Goal: Communication & Community: Answer question/provide support

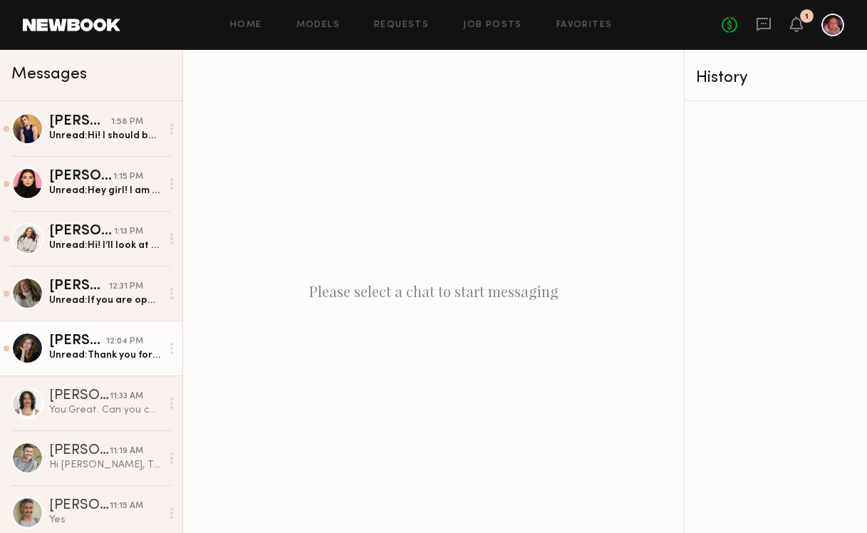
click at [86, 361] on div "Unread: Thank you for the information. Is this the only coloring product that w…" at bounding box center [105, 355] width 112 height 14
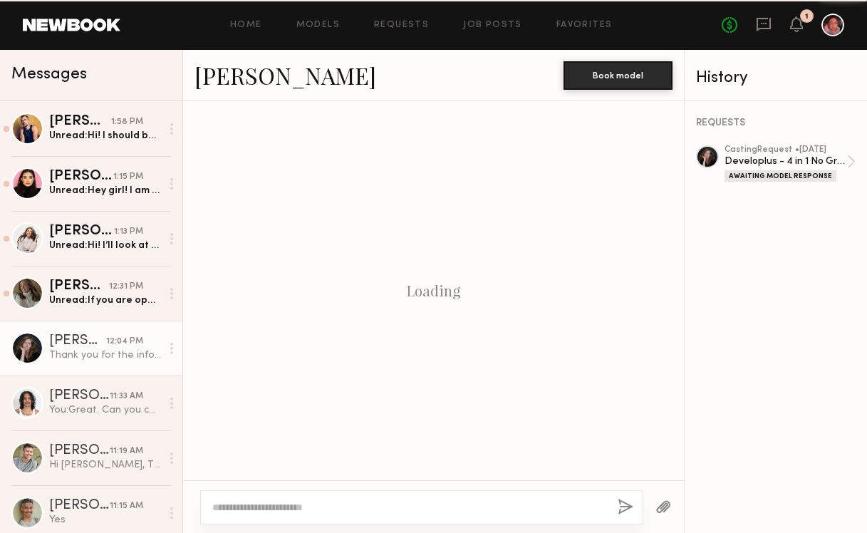
scroll to position [822, 0]
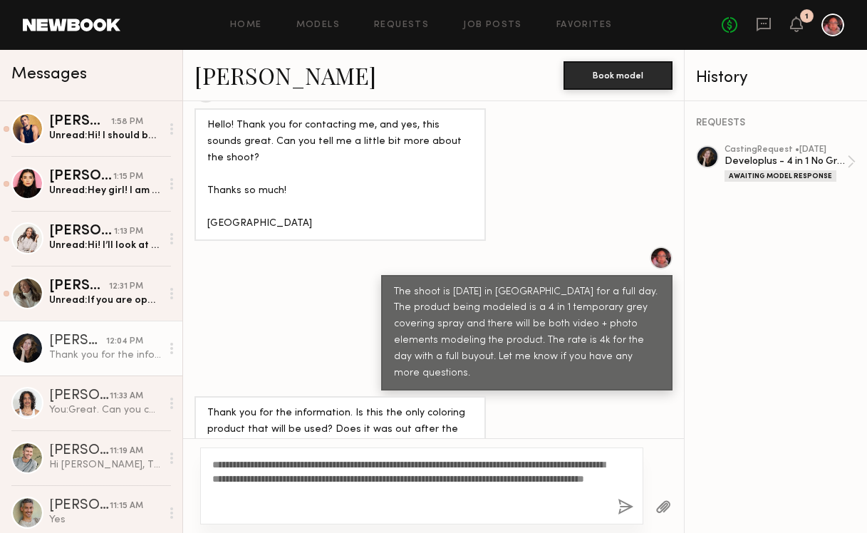
type textarea "**********"
click at [621, 510] on button "button" at bounding box center [626, 508] width 16 height 18
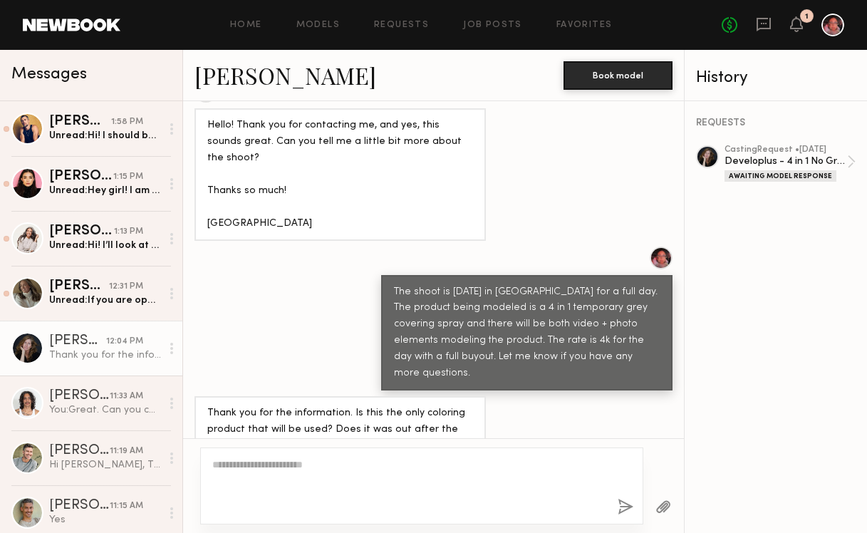
scroll to position [1048, 0]
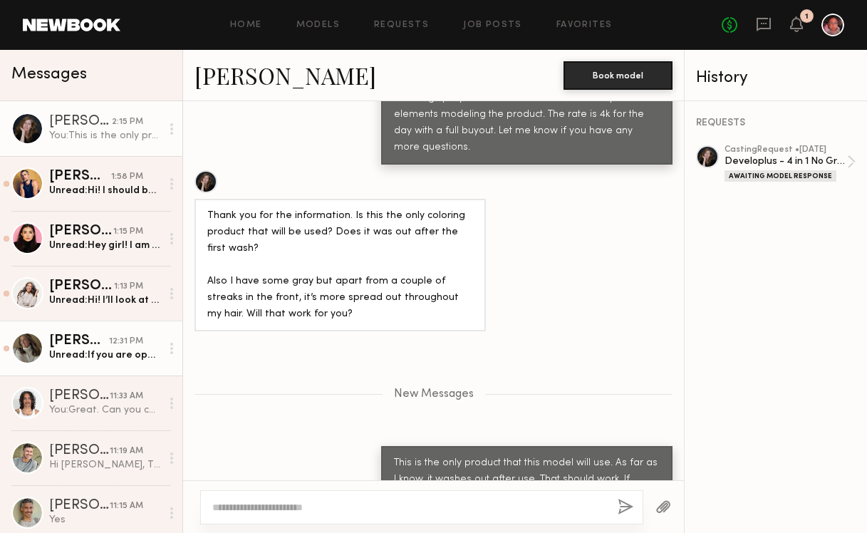
click at [91, 354] on div "Unread: If you are open to a Zoom casting, let me know. Thank you!" at bounding box center [105, 355] width 112 height 14
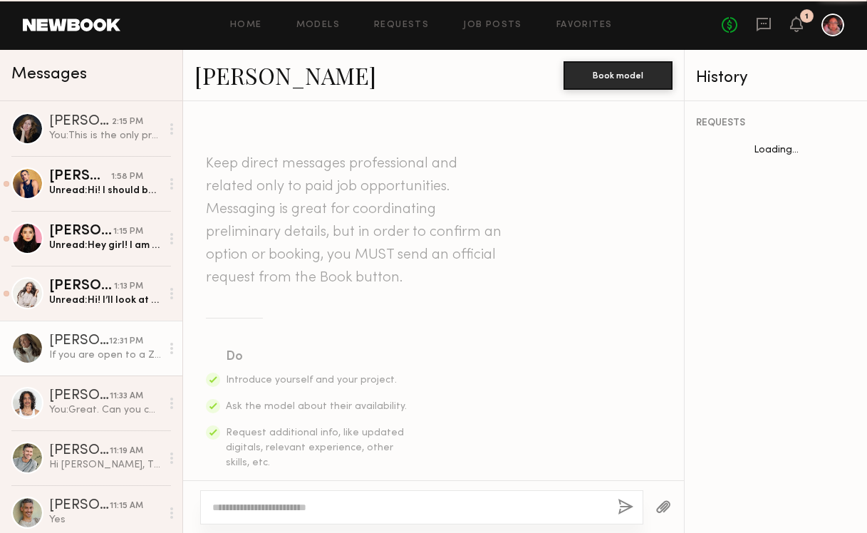
scroll to position [542, 0]
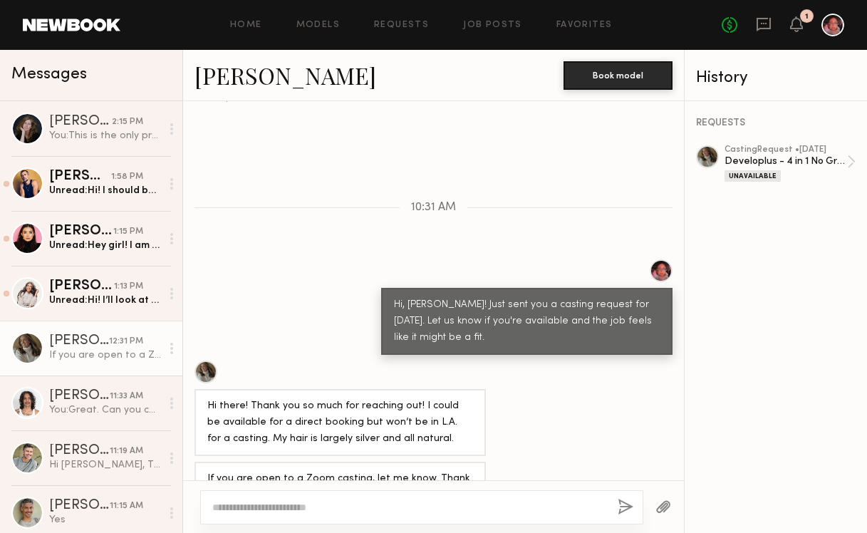
click at [162, 345] on div at bounding box center [171, 348] width 21 height 29
click at [142, 377] on div "Mark unread" at bounding box center [129, 377] width 103 height 32
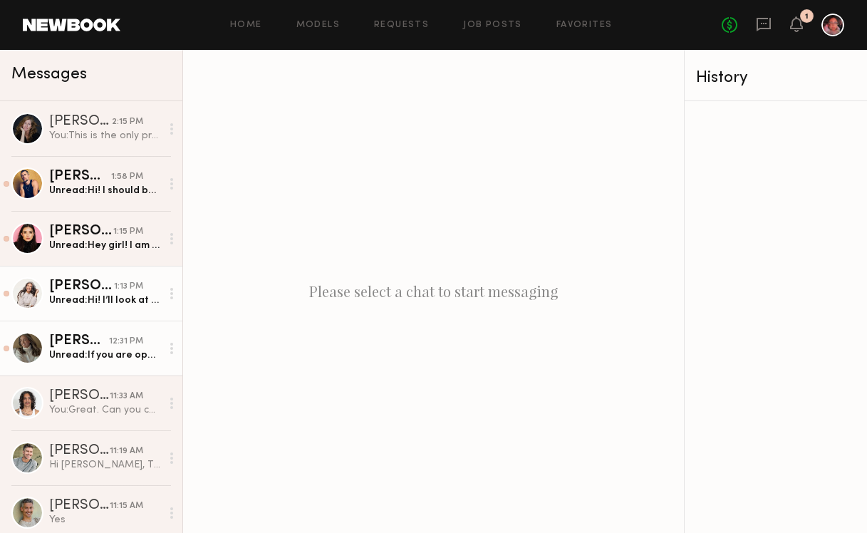
click at [101, 291] on div "[PERSON_NAME]" at bounding box center [81, 286] width 65 height 14
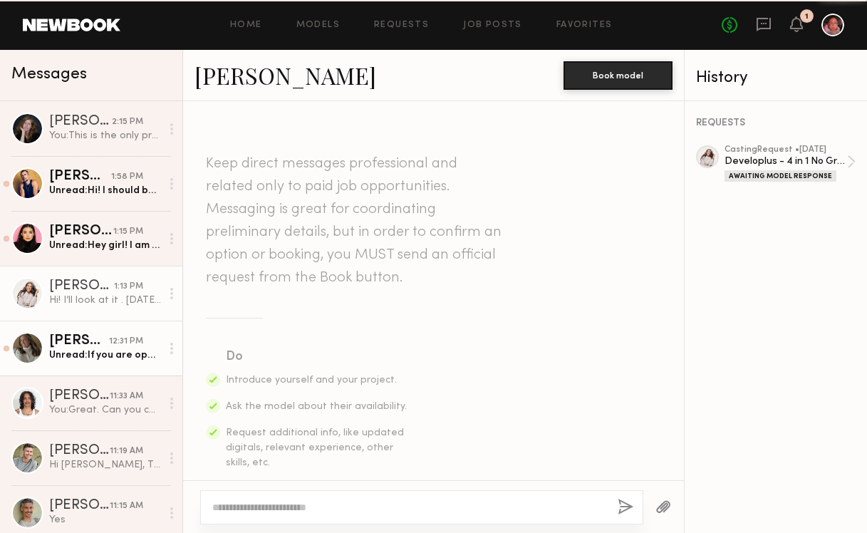
scroll to position [473, 0]
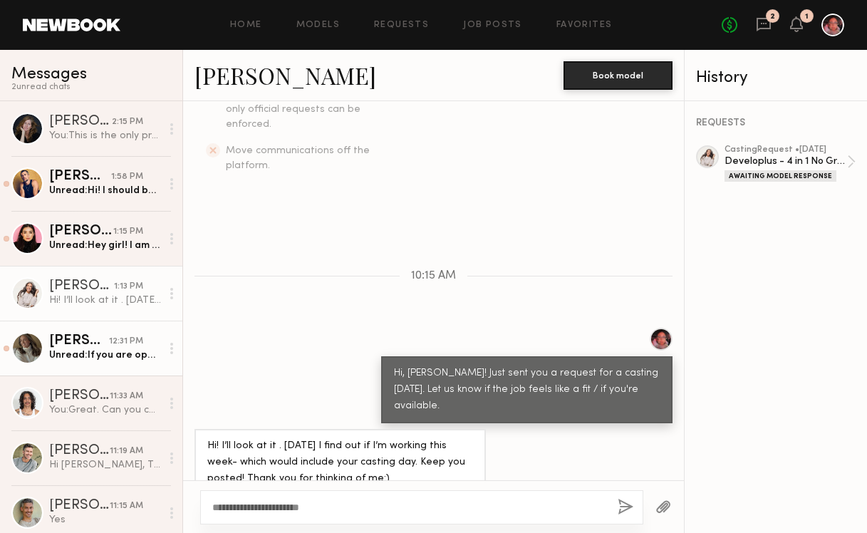
type textarea "**********"
click at [626, 506] on button "button" at bounding box center [626, 508] width 16 height 18
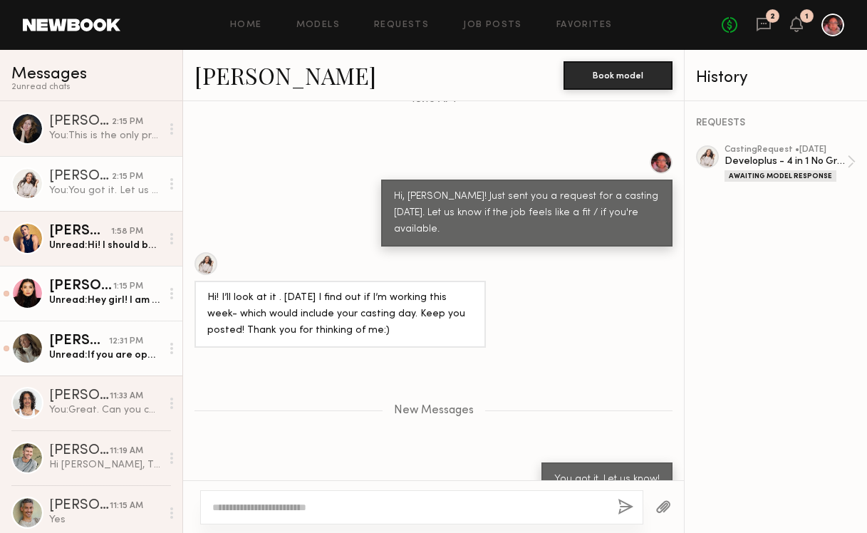
click at [81, 296] on div "Unread: Hey girl! I am out of town right now and only flying in for bookings. S…" at bounding box center [105, 301] width 112 height 14
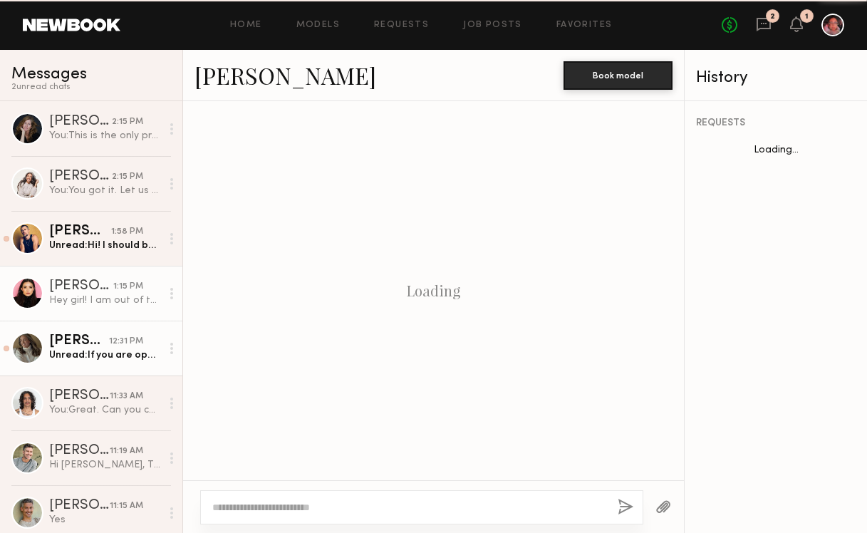
scroll to position [473, 0]
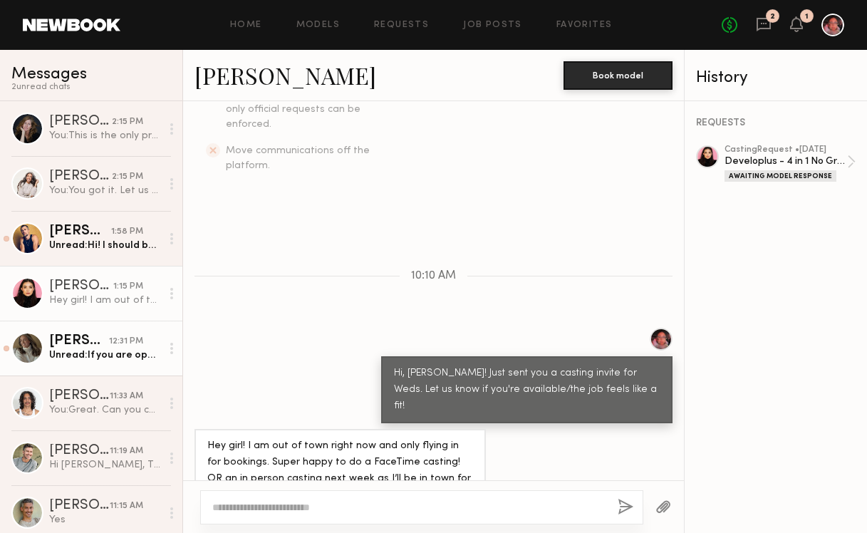
click at [170, 291] on icon at bounding box center [171, 293] width 3 height 11
click at [145, 320] on div "Mark unread" at bounding box center [129, 322] width 103 height 32
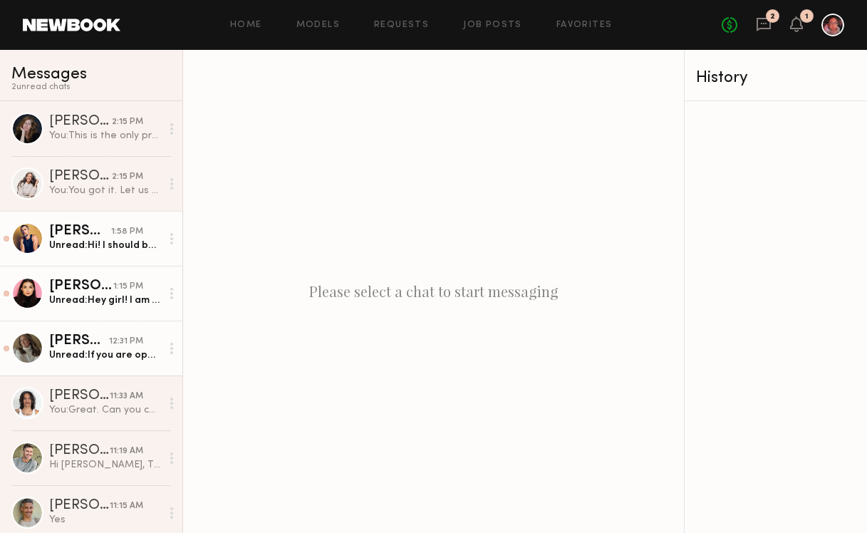
click at [117, 237] on div "1:58 PM" at bounding box center [127, 232] width 32 height 14
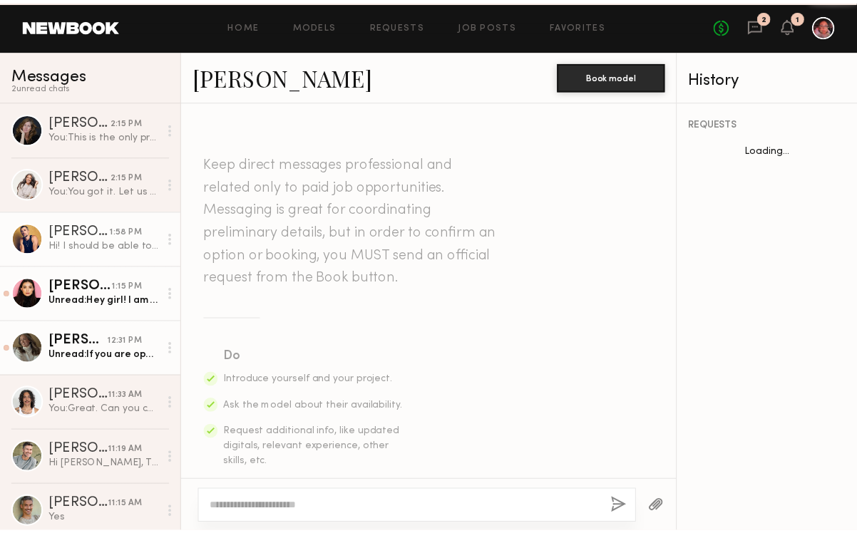
scroll to position [506, 0]
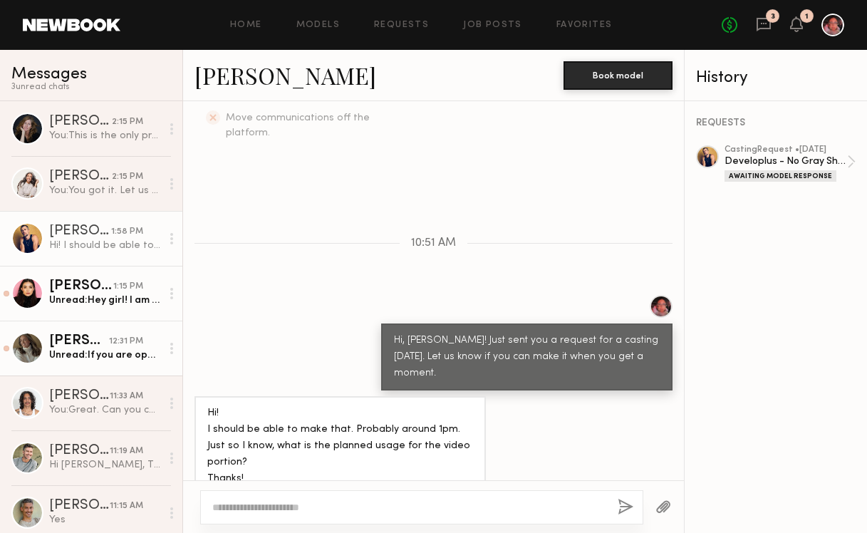
click at [170, 233] on icon at bounding box center [171, 238] width 3 height 11
click at [133, 265] on div "Mark unread" at bounding box center [129, 267] width 103 height 32
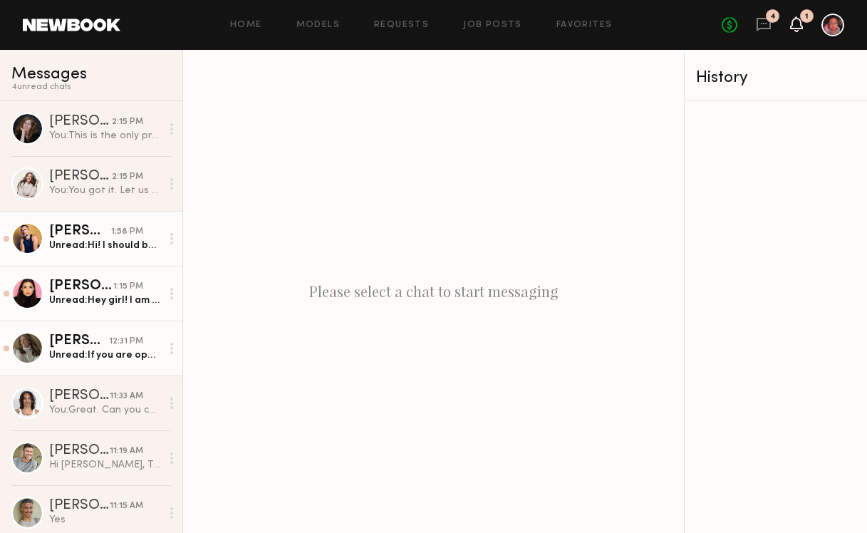
click at [792, 24] on icon at bounding box center [796, 24] width 13 height 16
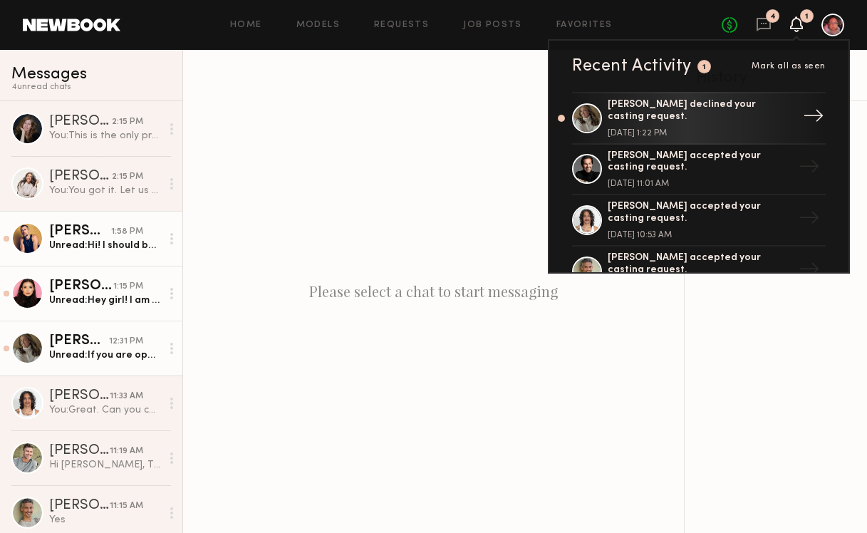
click at [667, 115] on div "[PERSON_NAME] declined your casting request." at bounding box center [700, 111] width 185 height 24
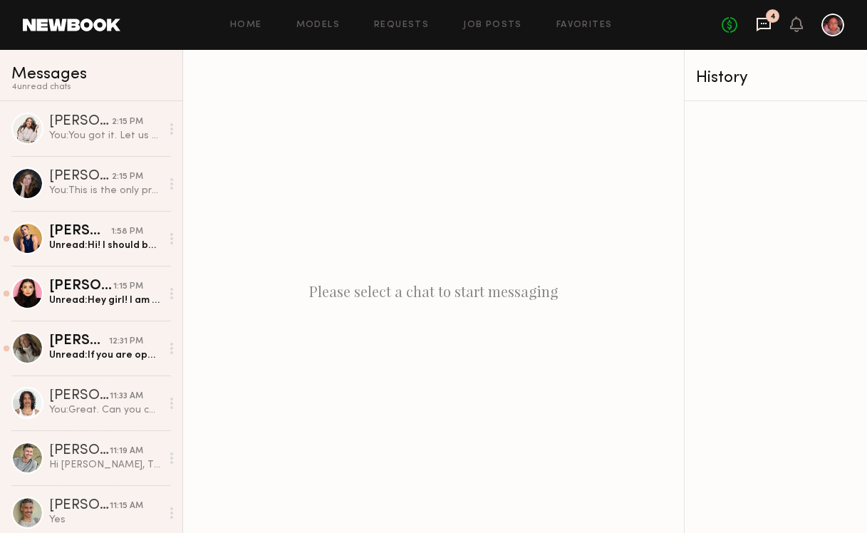
click at [768, 21] on icon at bounding box center [764, 24] width 16 height 16
click at [799, 24] on icon at bounding box center [796, 24] width 11 height 10
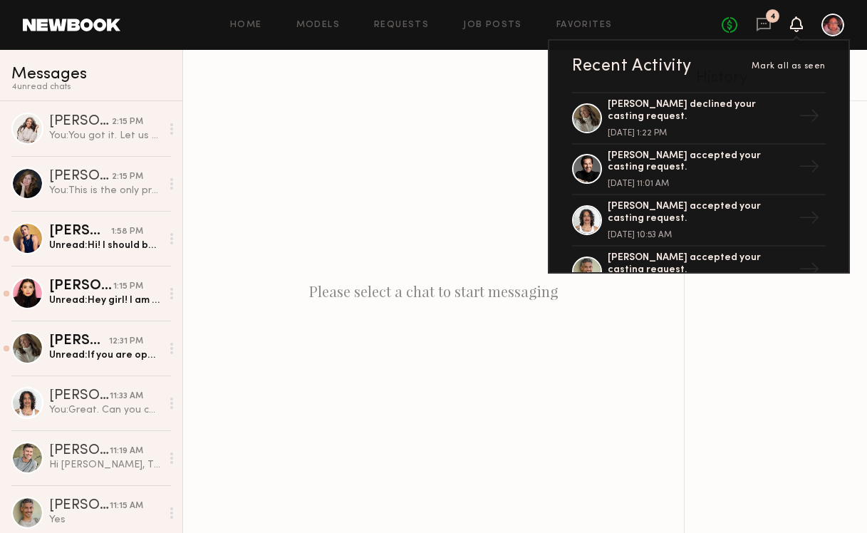
click at [799, 26] on icon at bounding box center [796, 24] width 11 height 10
